Goal: Information Seeking & Learning: Learn about a topic

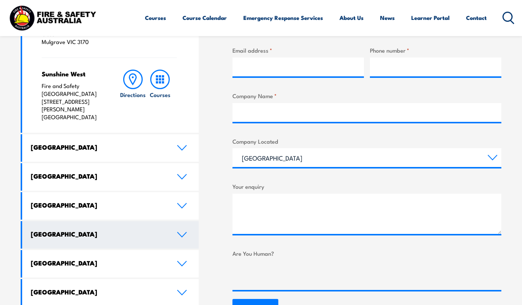
scroll to position [335, 0]
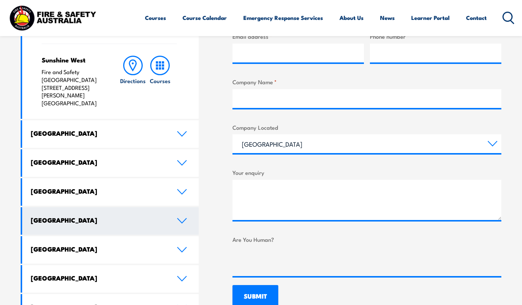
click at [178, 207] on link "South Australia" at bounding box center [110, 220] width 176 height 27
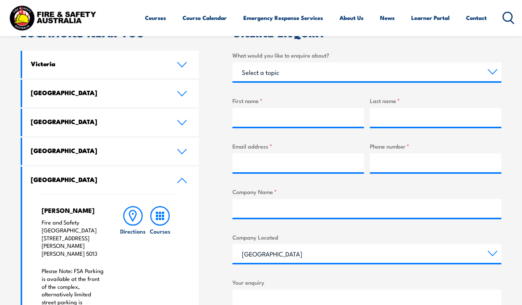
scroll to position [222, 0]
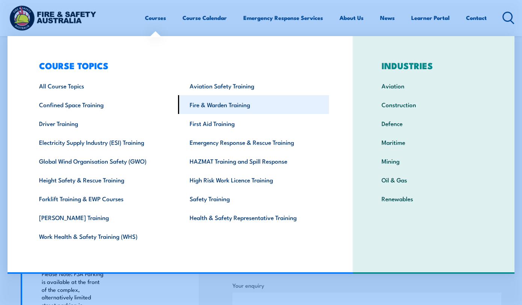
click at [208, 104] on link "Fire & Warden Training" at bounding box center [253, 104] width 151 height 19
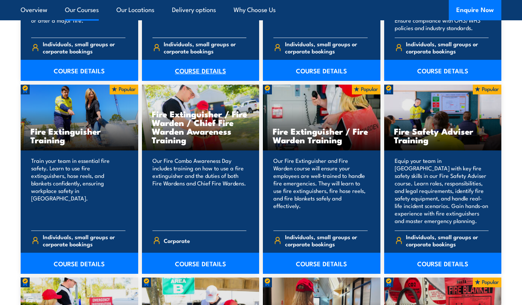
scroll to position [733, 0]
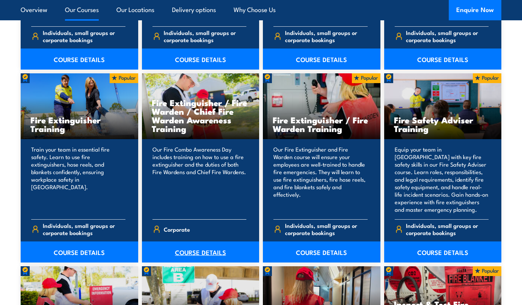
click at [170, 245] on link "COURSE DETAILS" at bounding box center [201, 251] width 118 height 21
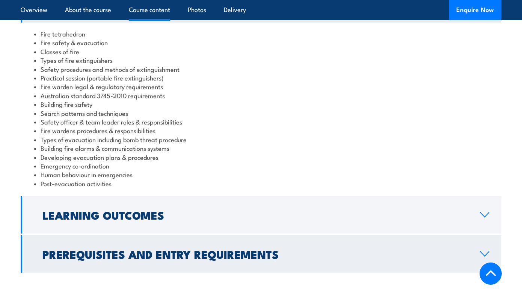
scroll to position [647, 0]
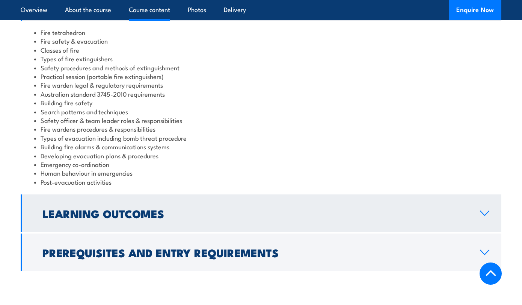
click at [210, 208] on h2 "Learning Outcomes" at bounding box center [254, 213] width 425 height 10
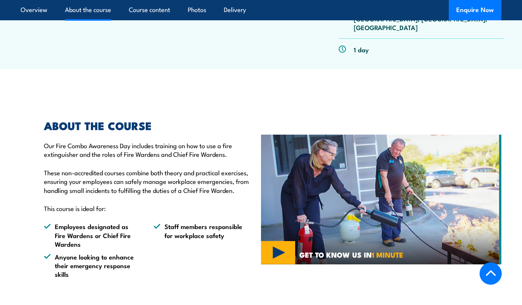
scroll to position [300, 0]
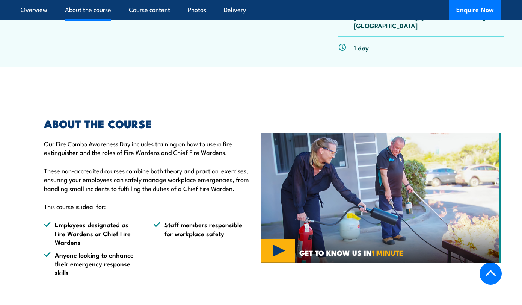
click at [289, 230] on img at bounding box center [381, 198] width 240 height 130
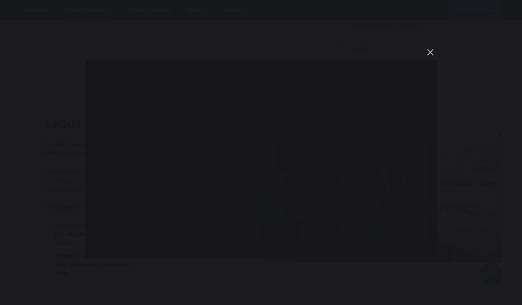
click at [430, 52] on button "You can close this modal content with the ESC key" at bounding box center [430, 52] width 13 height 13
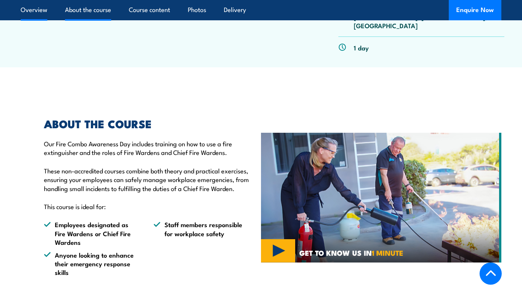
click at [35, 10] on link "Overview" at bounding box center [34, 10] width 27 height 20
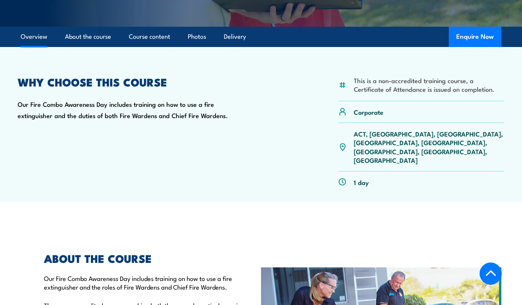
scroll to position [213, 0]
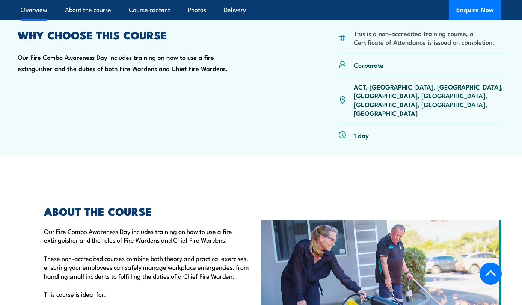
scroll to position [166, 0]
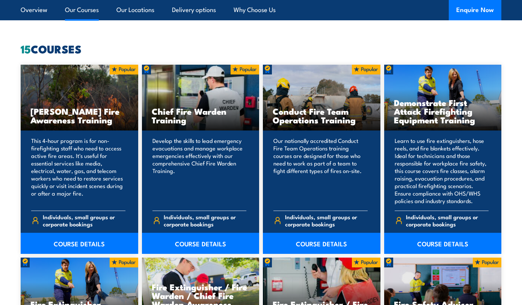
scroll to position [558, 0]
